Goal: Task Accomplishment & Management: Manage account settings

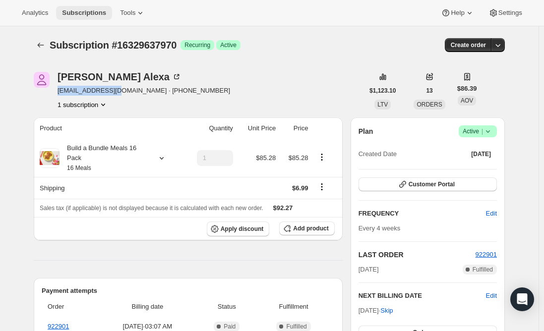
click at [80, 15] on span "Subscriptions" at bounding box center [84, 13] width 44 height 8
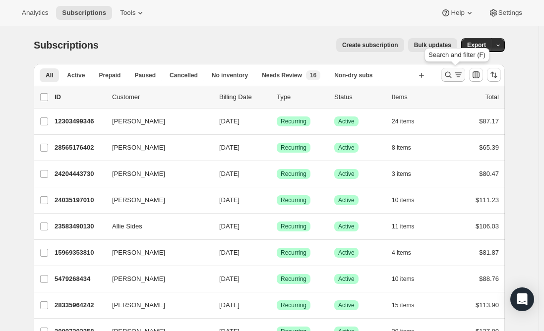
click at [447, 73] on icon "Search and filter results" at bounding box center [449, 75] width 10 height 10
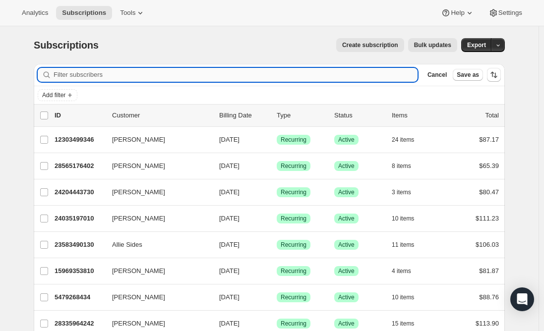
click at [235, 75] on input "Filter subscribers" at bounding box center [236, 75] width 364 height 14
paste input "bbalou00@gmail.com"
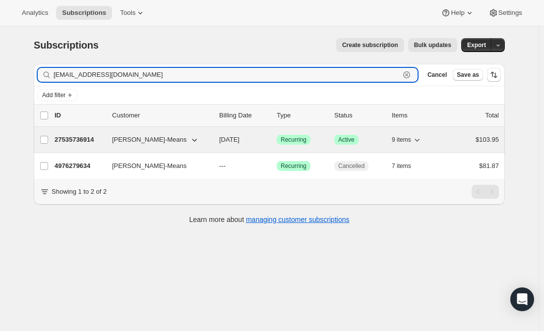
type input "bbalou00@gmail.com"
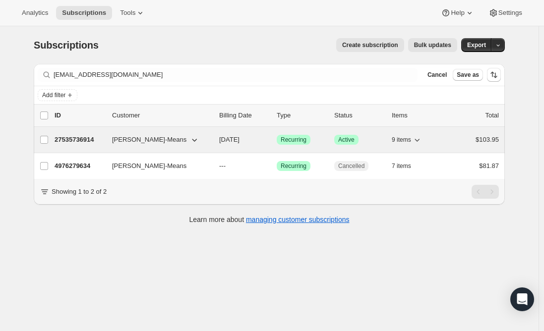
click at [80, 140] on p "27535736914" at bounding box center [80, 140] width 50 height 10
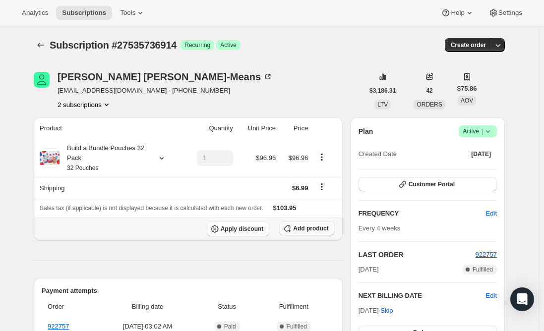
click at [312, 230] on span "Add product" at bounding box center [310, 229] width 35 height 8
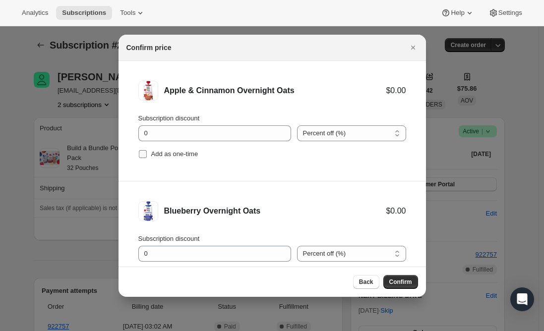
click at [146, 155] on input "Add as one-time" at bounding box center [143, 154] width 8 height 8
checkbox input "true"
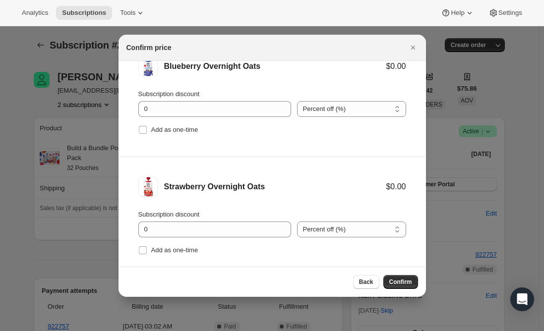
scroll to position [149, 0]
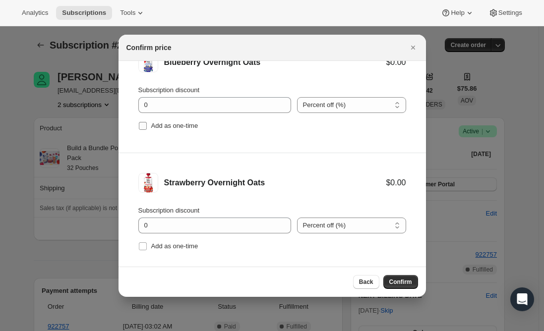
click at [143, 124] on input "Add as one-time" at bounding box center [143, 126] width 8 height 8
checkbox input "true"
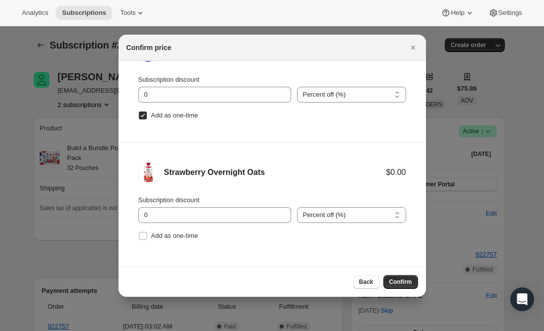
scroll to position [162, 0]
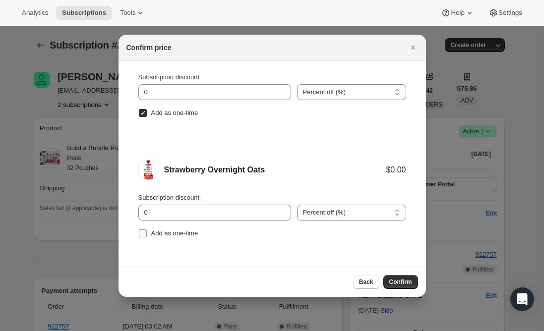
click at [143, 236] on input "Add as one-time" at bounding box center [143, 234] width 8 height 8
checkbox input "true"
click at [409, 284] on span "Confirm" at bounding box center [400, 282] width 23 height 8
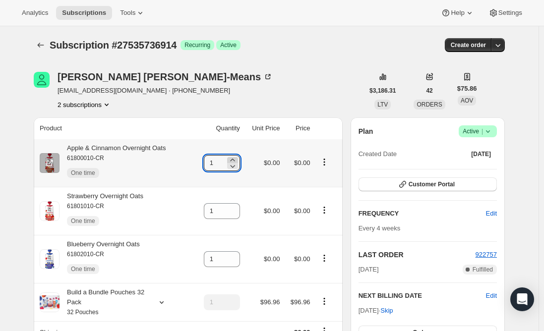
click at [238, 159] on icon at bounding box center [233, 160] width 10 height 10
type input "2"
click at [150, 148] on div "Apple & Cinnamon Overnight Oats 61800010-CR One time" at bounding box center [113, 163] width 106 height 40
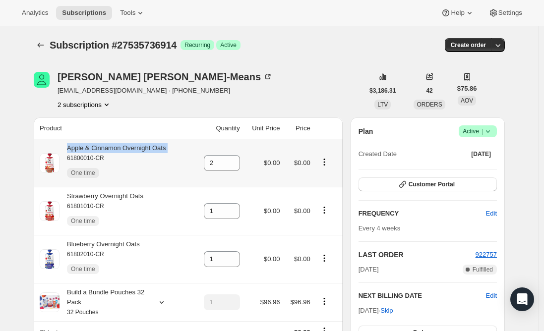
click at [150, 148] on div "Apple & Cinnamon Overnight Oats 61800010-CR One time" at bounding box center [113, 163] width 106 height 40
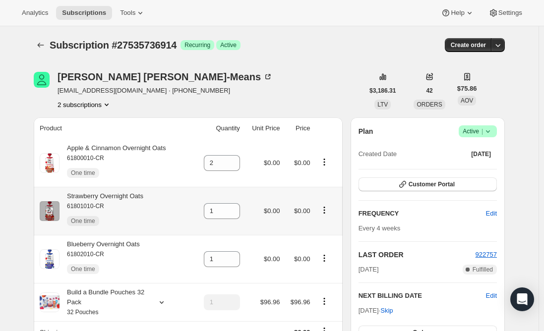
click at [117, 194] on div "Strawberry Overnight Oats 61801010-CR One time" at bounding box center [102, 211] width 84 height 40
copy div "Strawberry Overnight Oats"
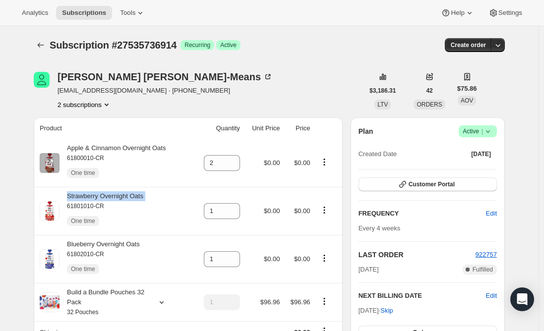
drag, startPoint x: 14, startPoint y: 186, endPoint x: 36, endPoint y: 169, distance: 27.6
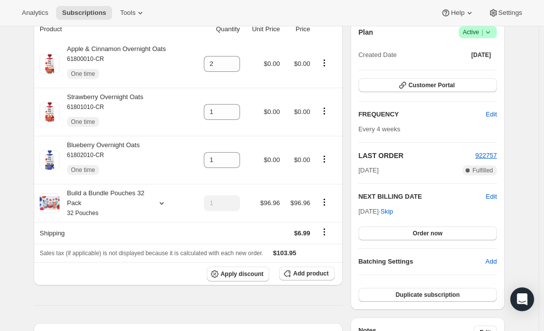
scroll to position [0, 0]
